Goal: Information Seeking & Learning: Learn about a topic

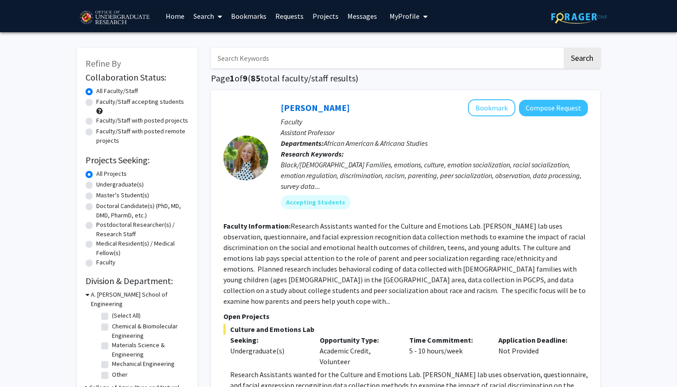
click at [96, 105] on label "Faculty/Staff accepting students" at bounding box center [140, 101] width 88 height 9
click at [96, 103] on input "Faculty/Staff accepting students" at bounding box center [99, 100] width 6 height 6
radio input "true"
click at [96, 187] on label "Undergraduate(s)" at bounding box center [119, 184] width 47 height 9
click at [96, 186] on input "Undergraduate(s)" at bounding box center [99, 183] width 6 height 6
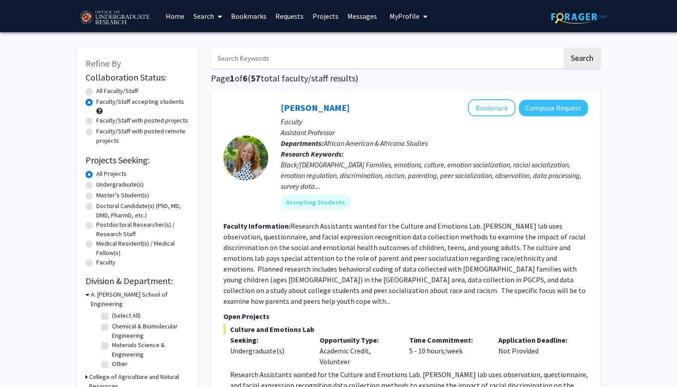
radio input "true"
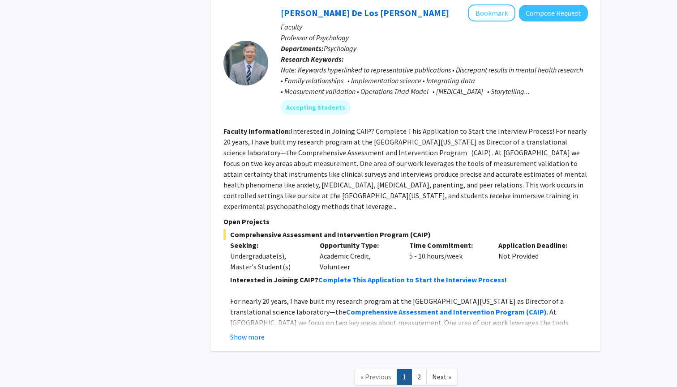
scroll to position [4169, 0]
click at [257, 368] on span "Next »" at bounding box center [441, 377] width 19 height 9
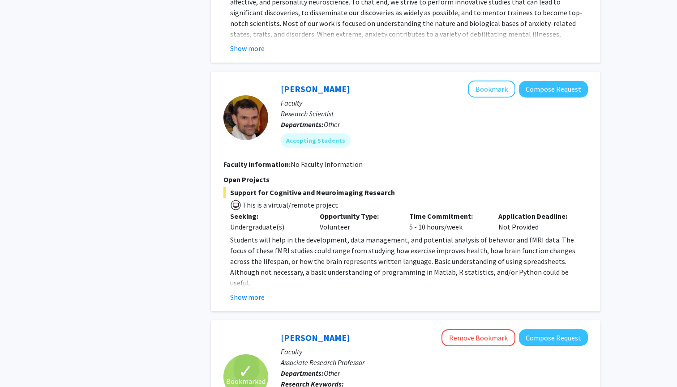
scroll to position [965, 0]
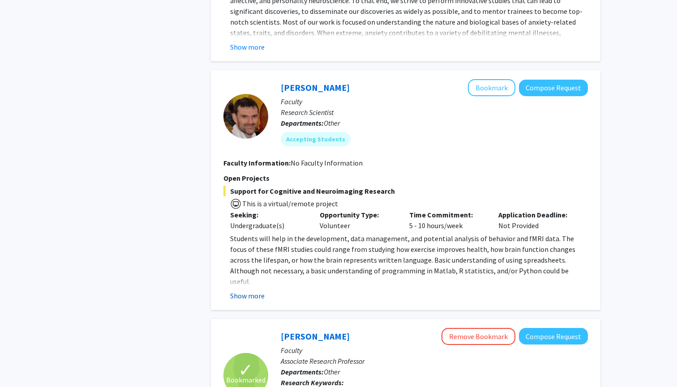
click at [248, 291] on button "Show more" at bounding box center [247, 296] width 34 height 11
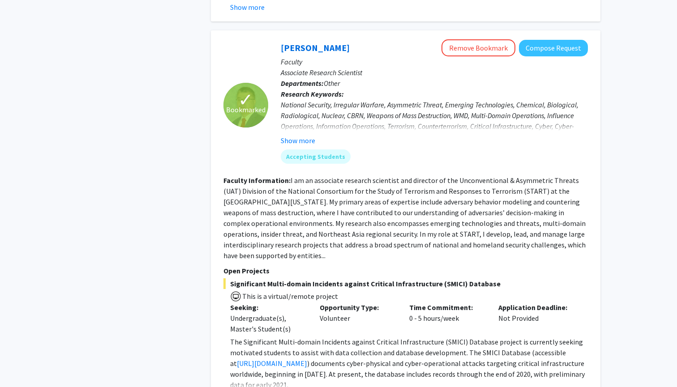
scroll to position [1857, 0]
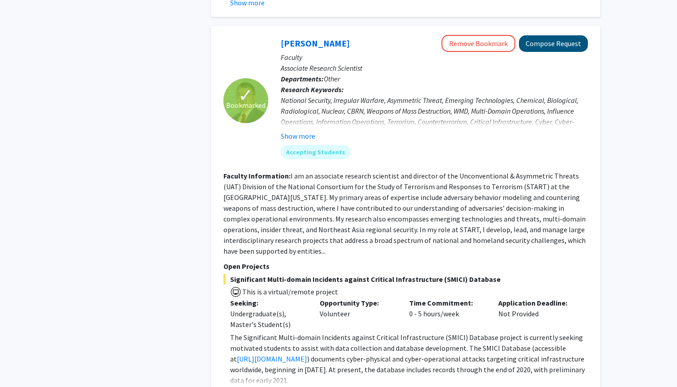
click at [257, 35] on button "Compose Request" at bounding box center [553, 43] width 69 height 17
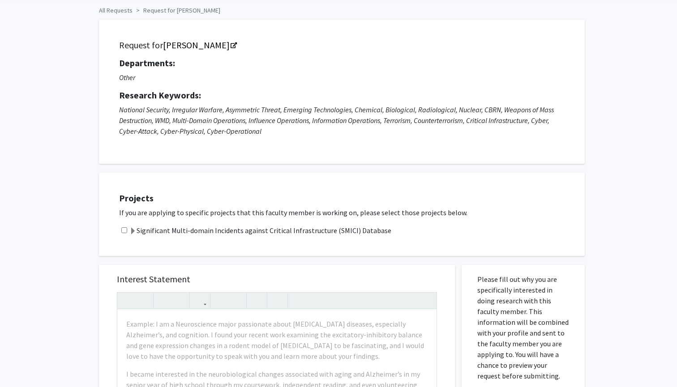
scroll to position [37, 0]
click at [136, 233] on span at bounding box center [132, 231] width 7 height 7
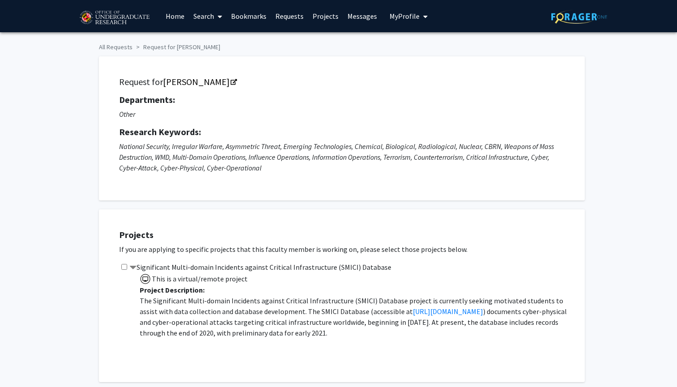
scroll to position [0, 0]
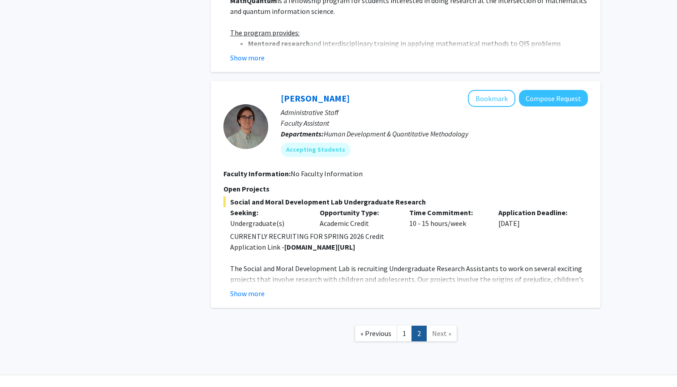
scroll to position [2444, 0]
click at [257, 327] on link "Next »" at bounding box center [441, 335] width 31 height 16
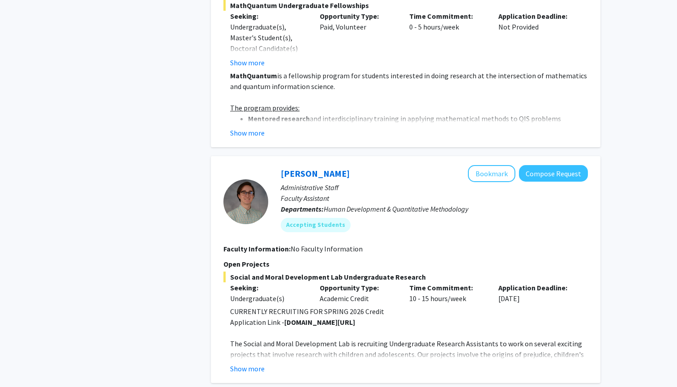
scroll to position [2361, 0]
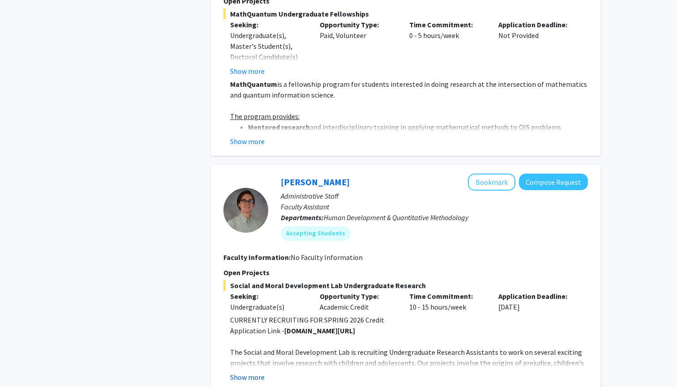
click at [251, 368] on button "Show more" at bounding box center [247, 377] width 34 height 11
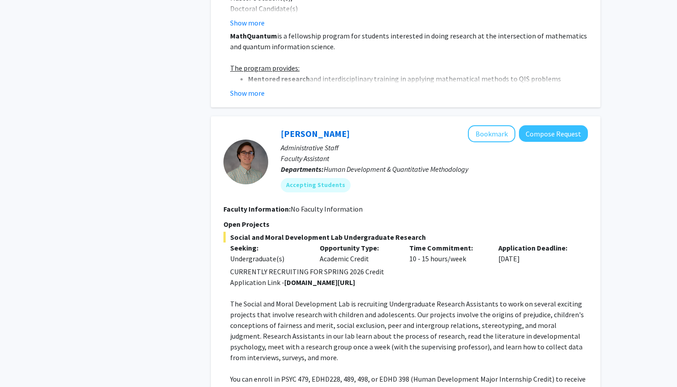
scroll to position [2409, 0]
click at [257, 126] on button "Bookmark" at bounding box center [491, 134] width 47 height 17
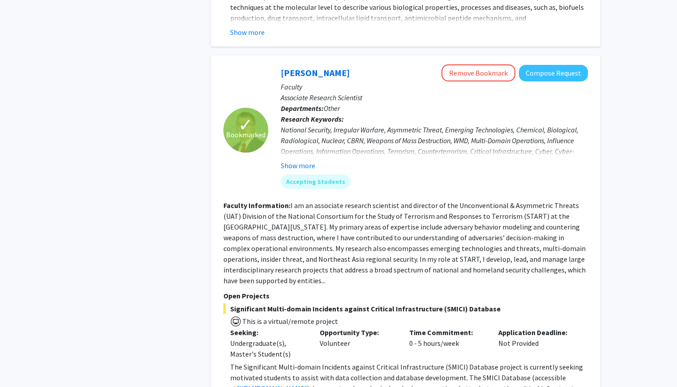
scroll to position [1802, 0]
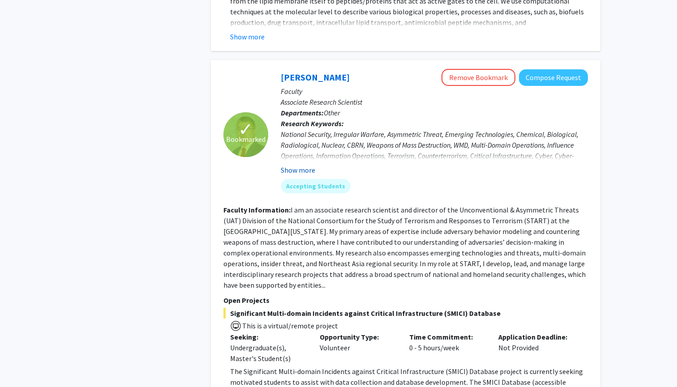
click at [257, 165] on button "Show more" at bounding box center [298, 170] width 34 height 11
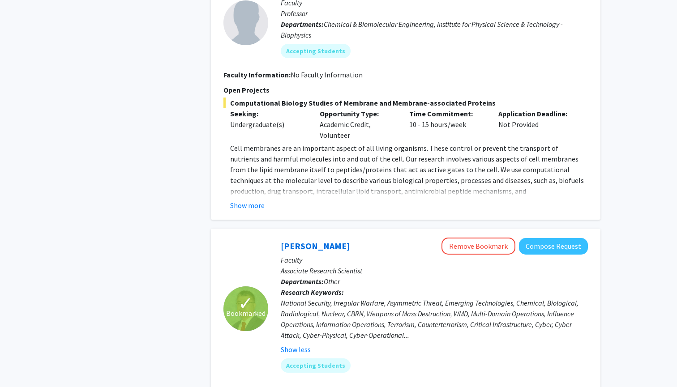
scroll to position [1661, 0]
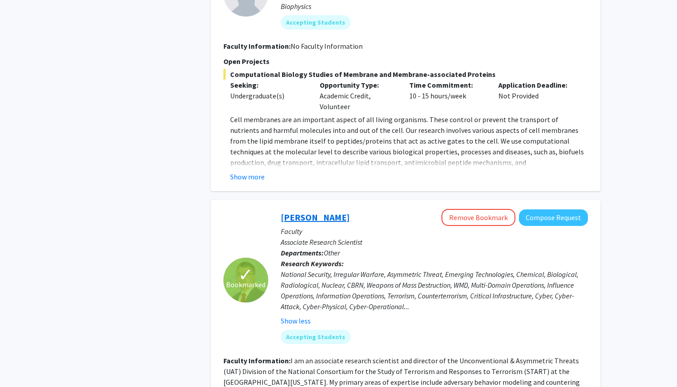
click at [257, 212] on link "[PERSON_NAME]" at bounding box center [315, 217] width 69 height 11
